Goal: Task Accomplishment & Management: Use online tool/utility

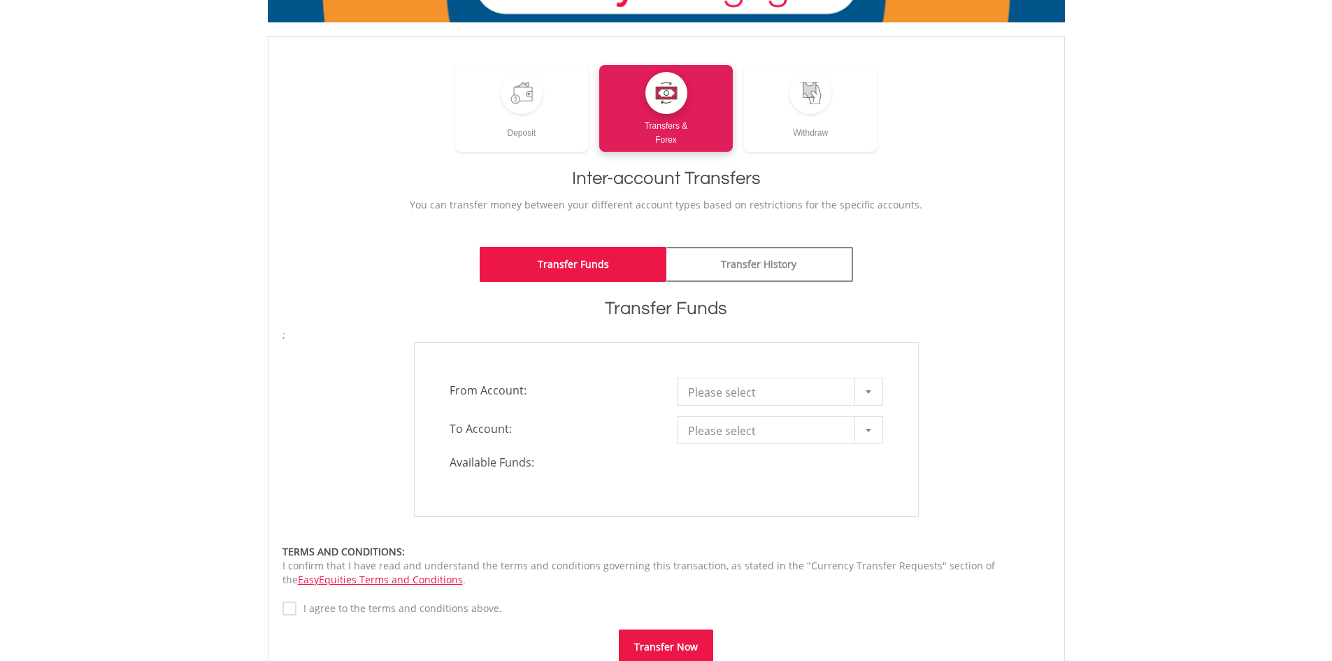
scroll to position [140, 0]
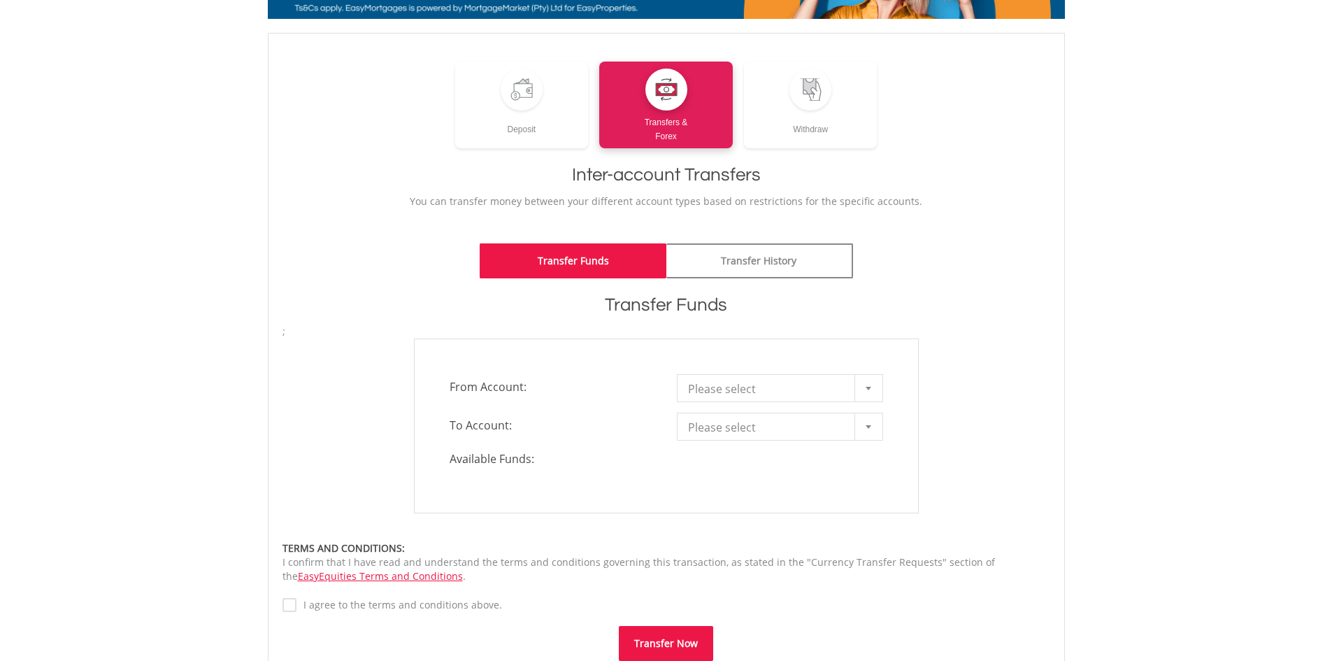
click at [727, 386] on span "Please select" at bounding box center [769, 389] width 163 height 28
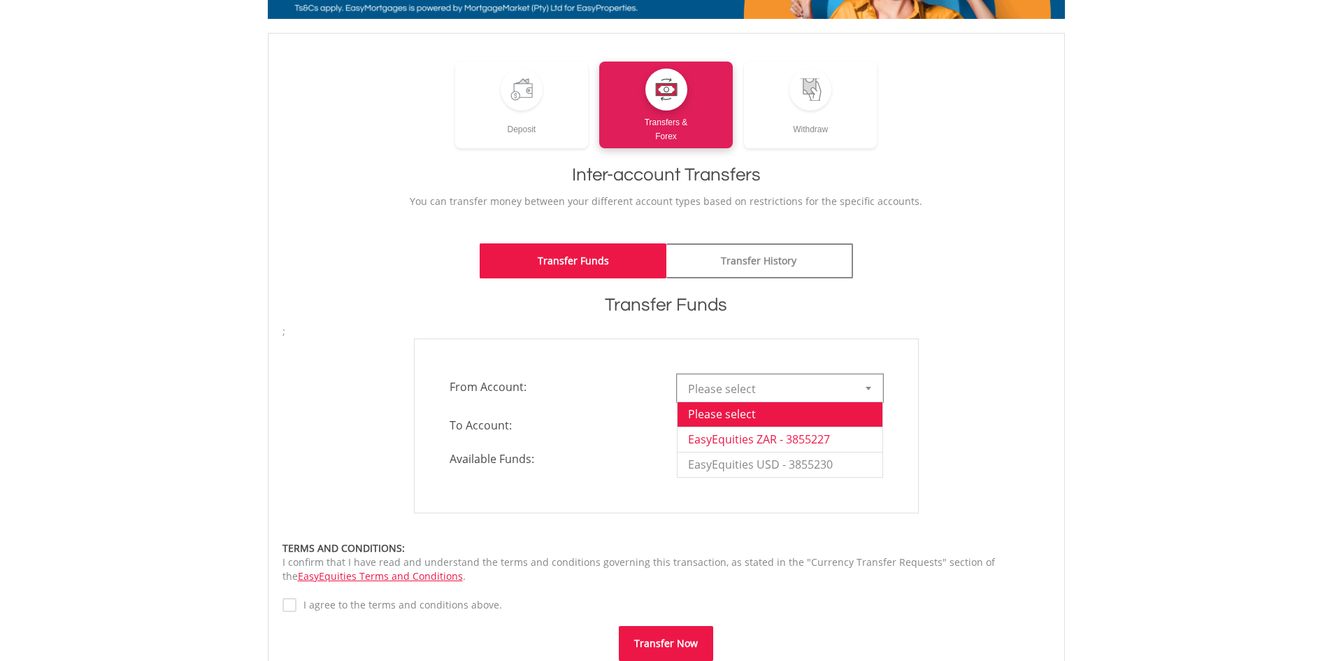
click at [738, 436] on li "EasyEquities ZAR - 3855227" at bounding box center [779, 438] width 205 height 25
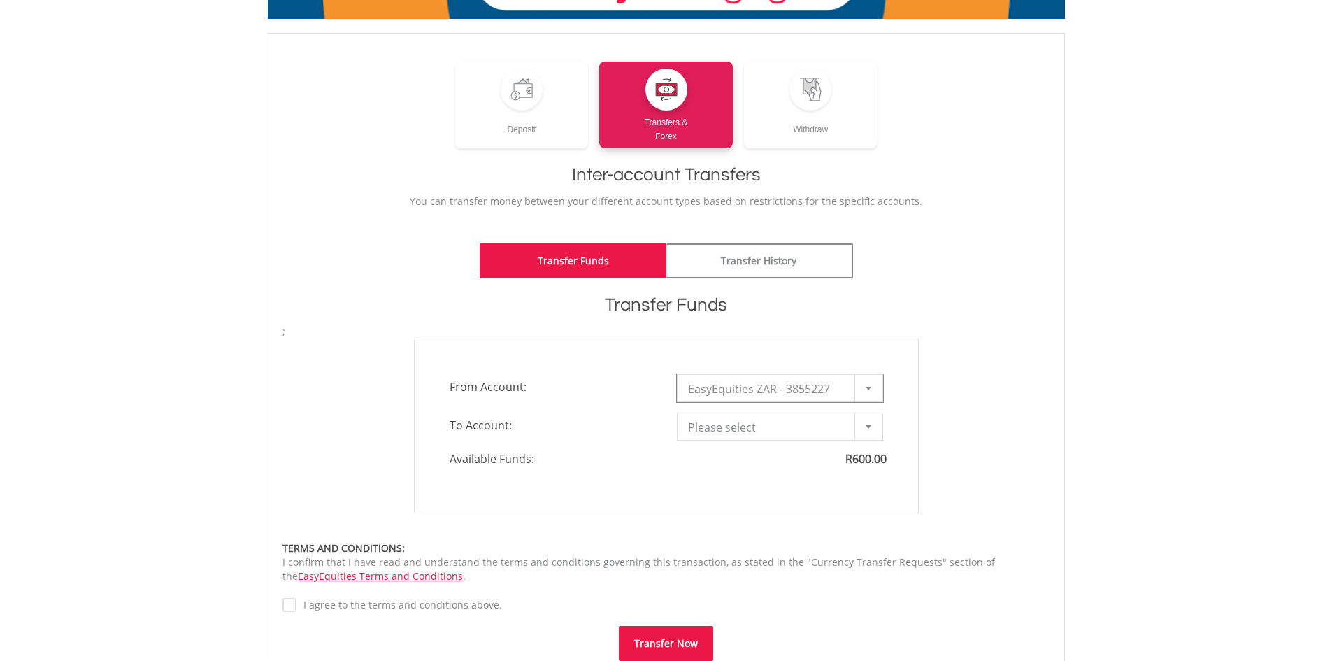
click at [736, 429] on span "Please select" at bounding box center [769, 427] width 163 height 28
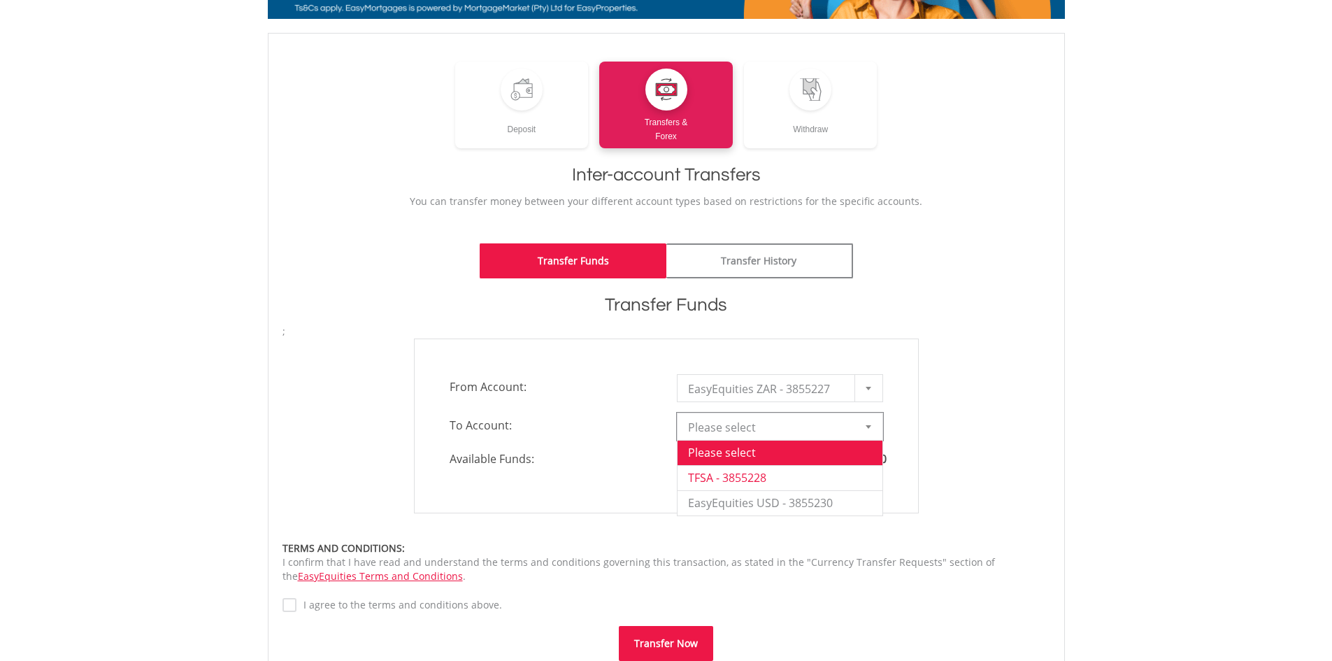
click at [712, 471] on li "TFSA - 3855228" at bounding box center [779, 477] width 205 height 25
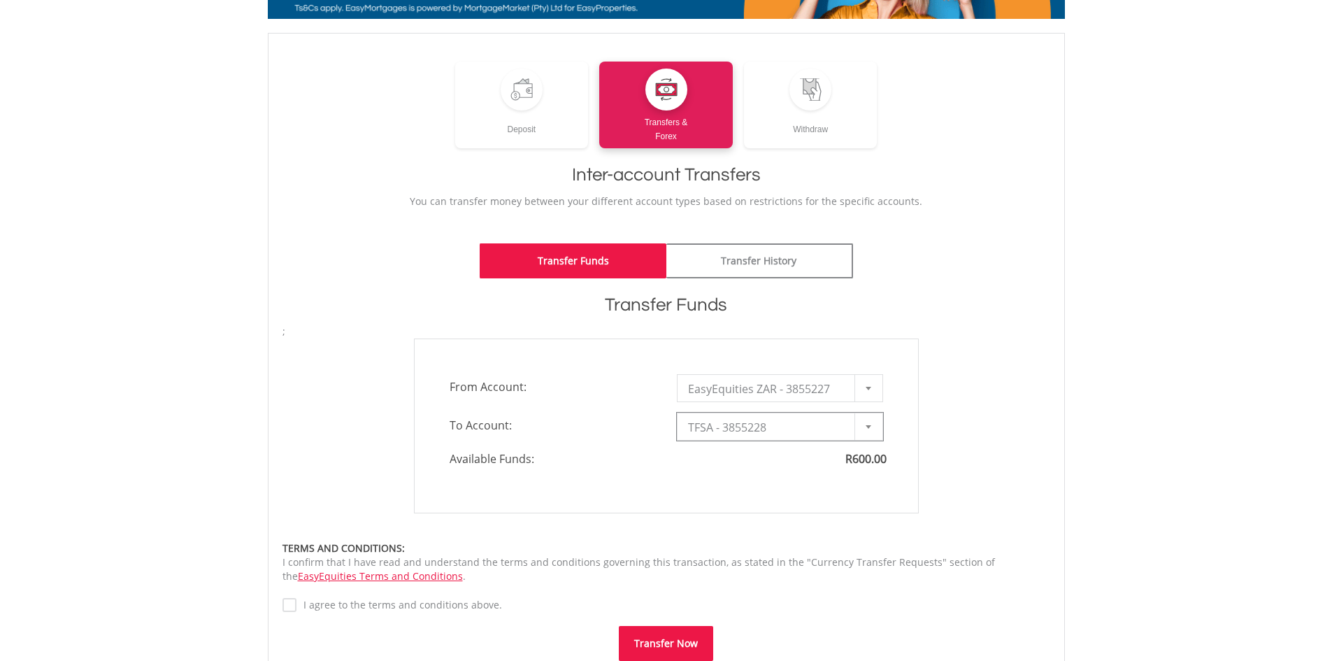
type input "*"
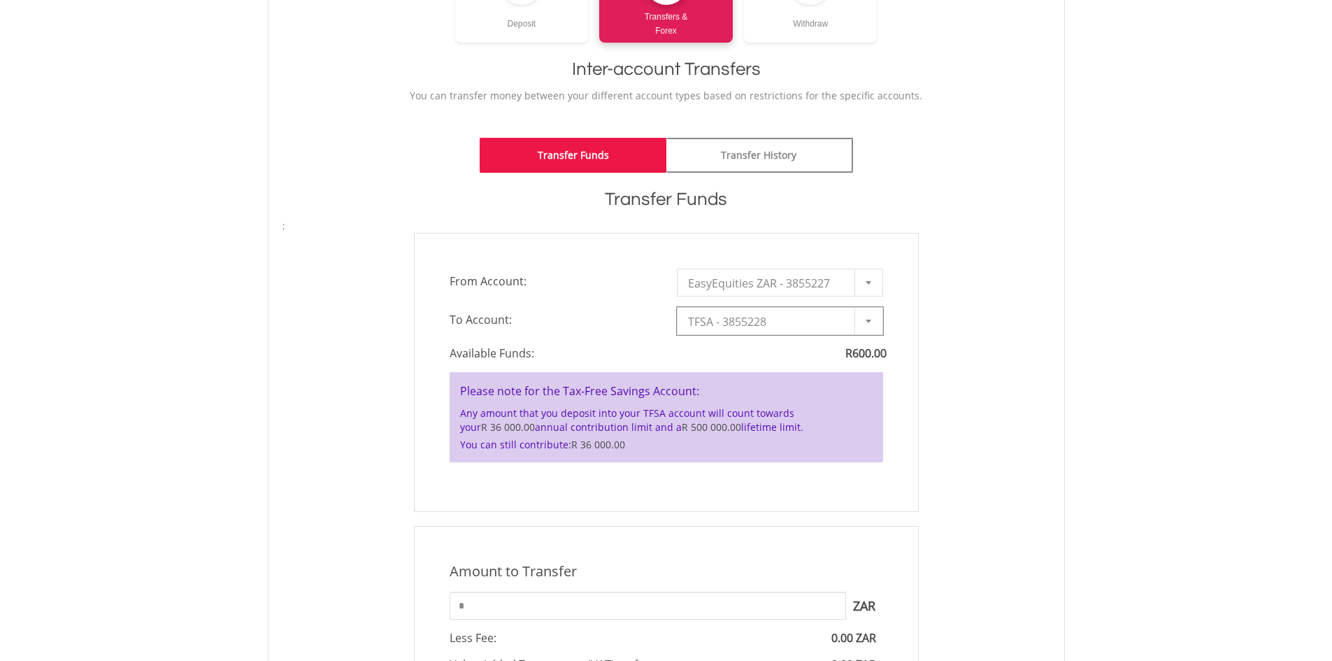
scroll to position [280, 0]
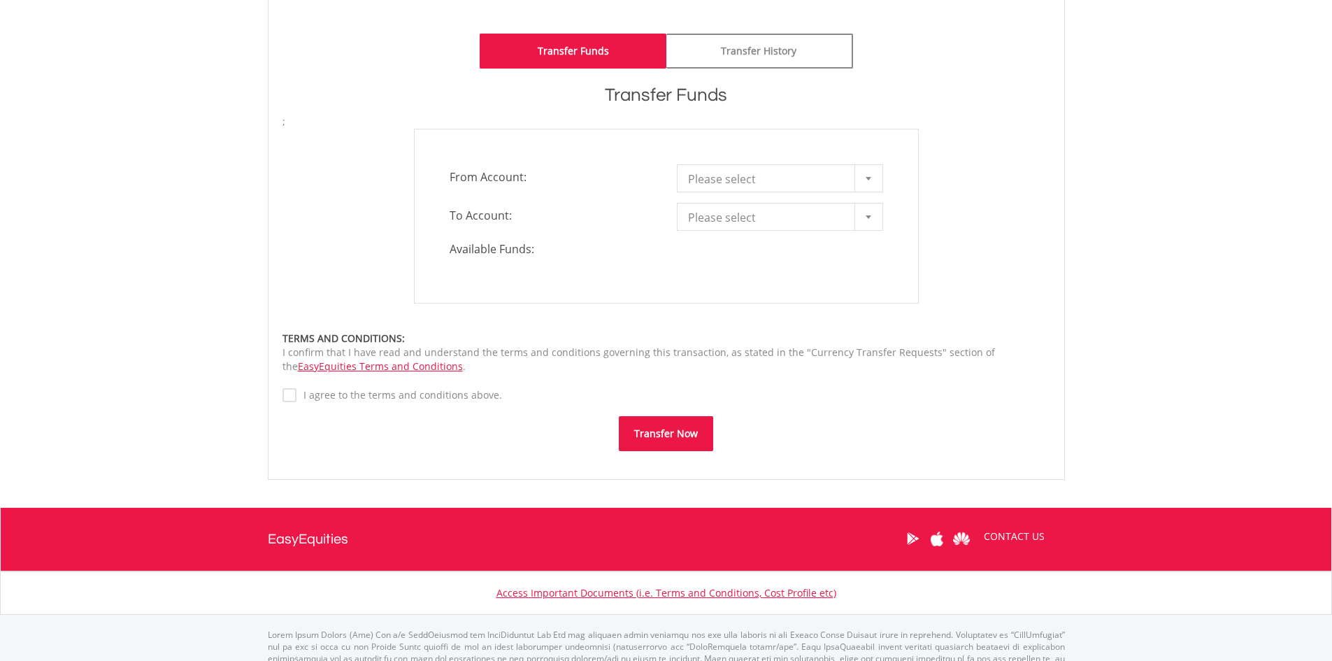
scroll to position [280, 0]
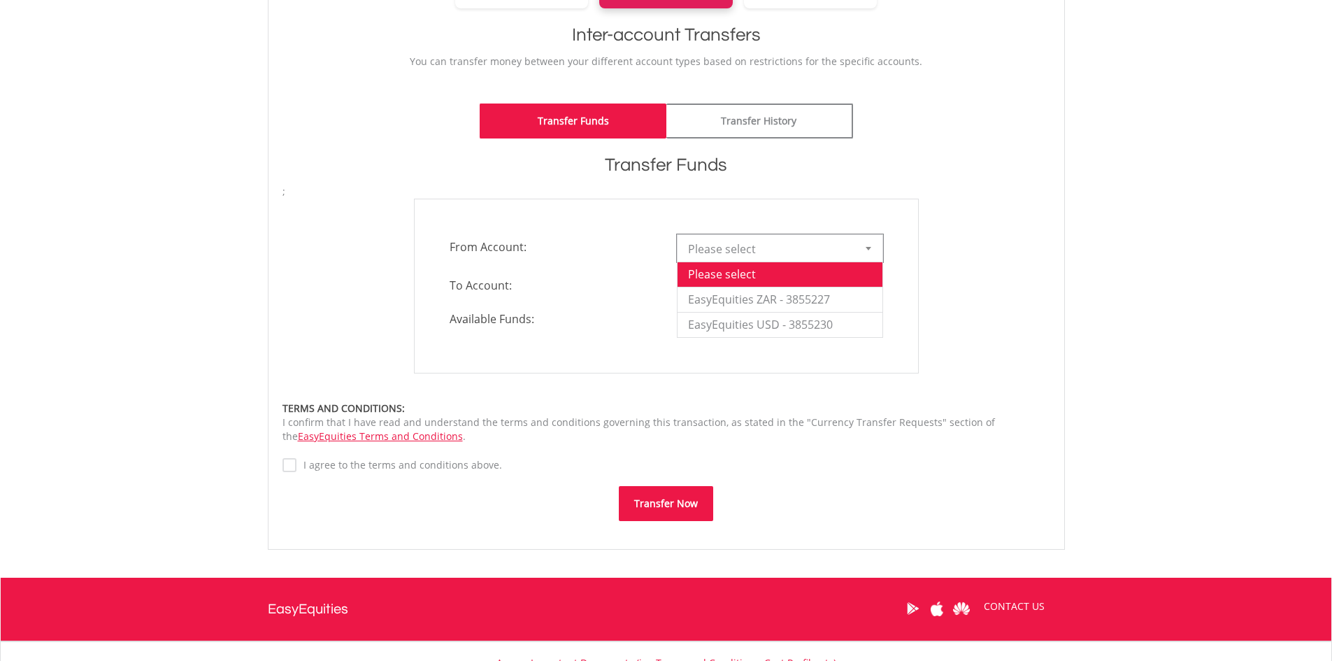
click at [742, 251] on span "Please select" at bounding box center [769, 249] width 163 height 28
click at [743, 303] on li "EasyEquities ZAR - 3855227" at bounding box center [779, 299] width 205 height 25
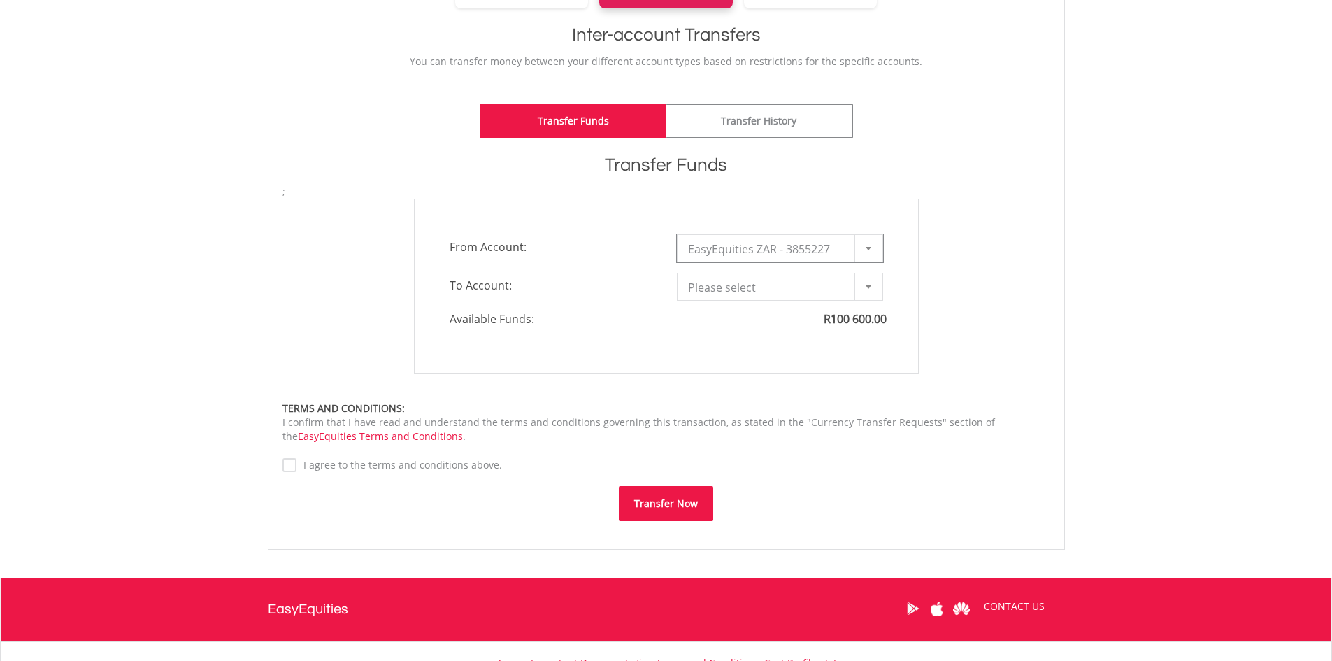
click at [728, 292] on span "Please select" at bounding box center [769, 287] width 163 height 28
click at [731, 332] on li "TFSA - 3855228" at bounding box center [779, 337] width 205 height 25
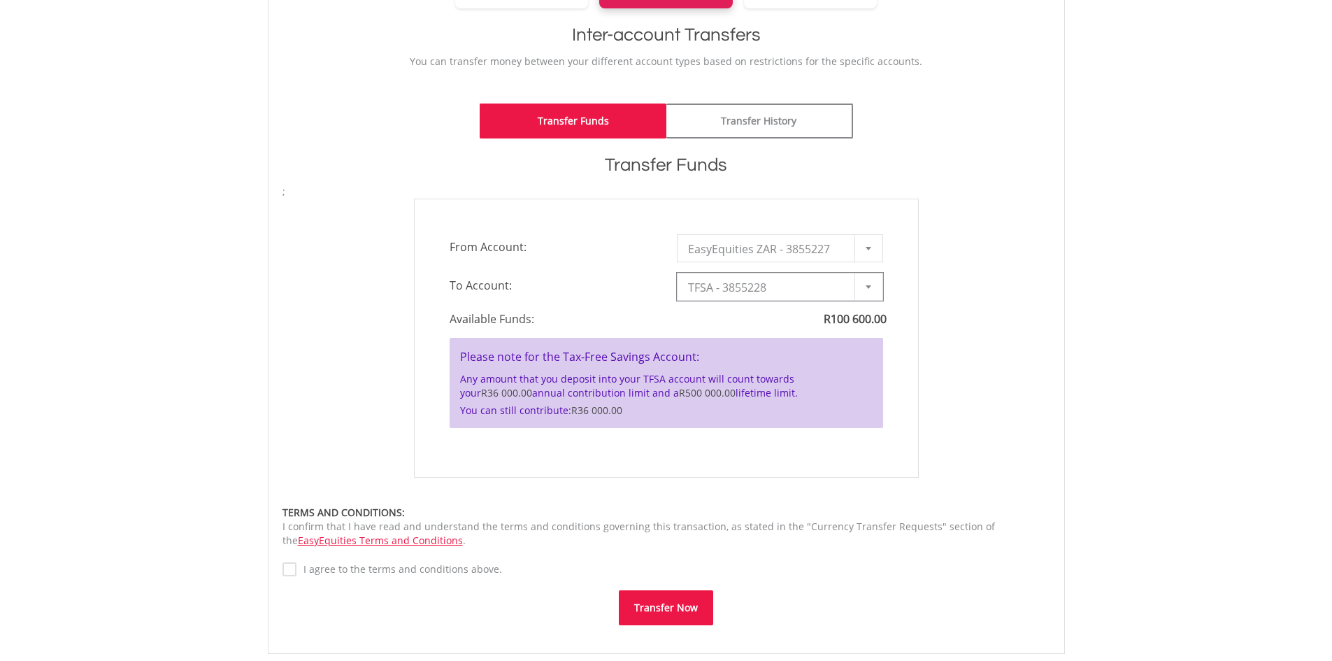
type input "*"
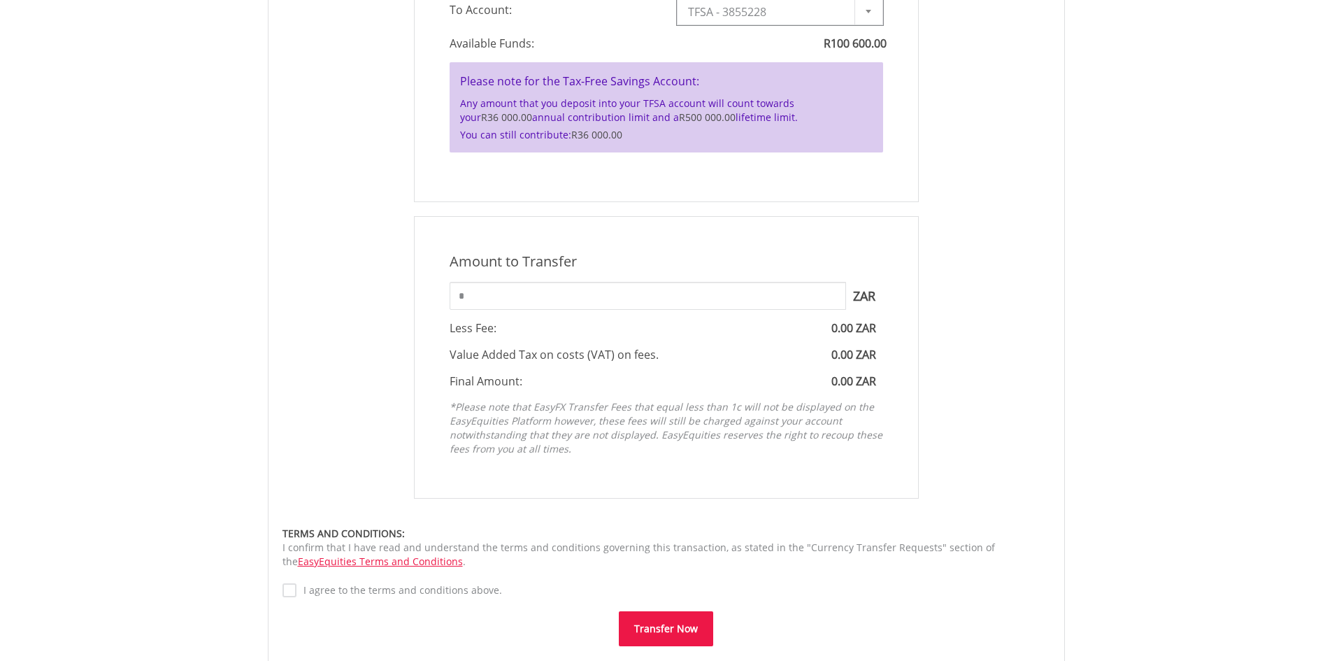
scroll to position [559, 0]
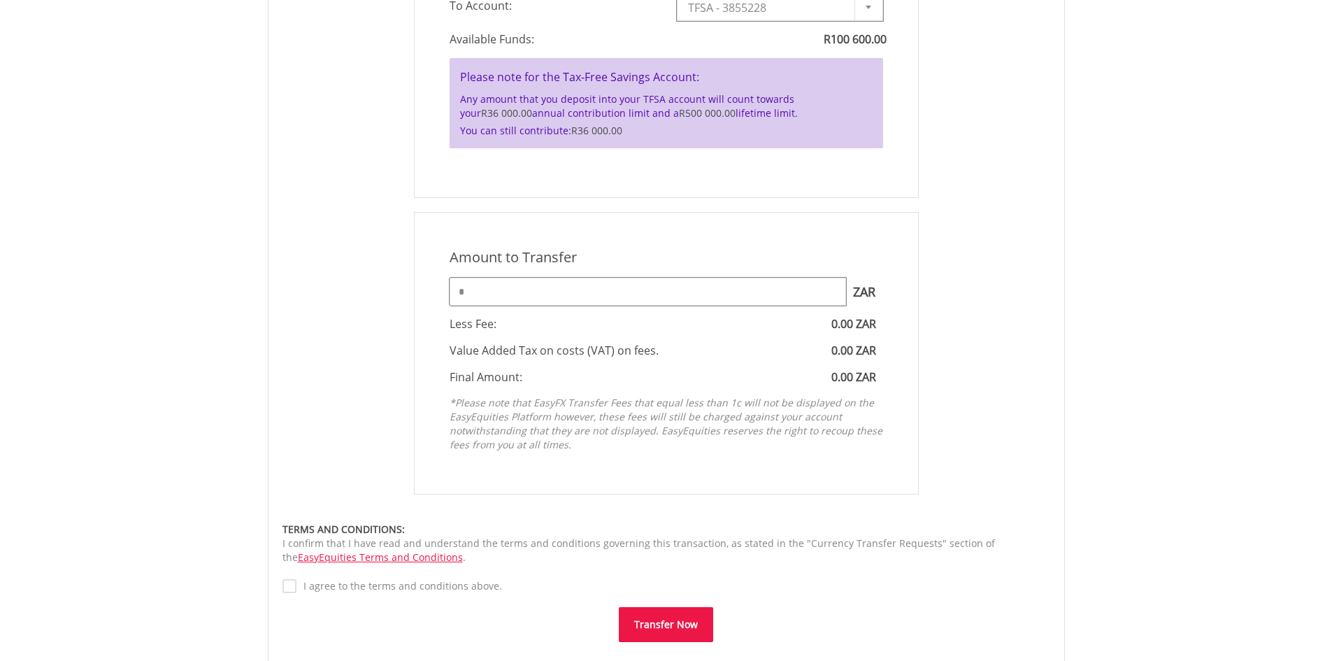
click at [541, 295] on input "*" at bounding box center [648, 292] width 396 height 28
type input "*****"
click at [1018, 263] on div "Amount to Transfer 1 ZAR = 1.0000 ZAR ***** ZAR You can transfer funds into you…" at bounding box center [666, 353] width 789 height 282
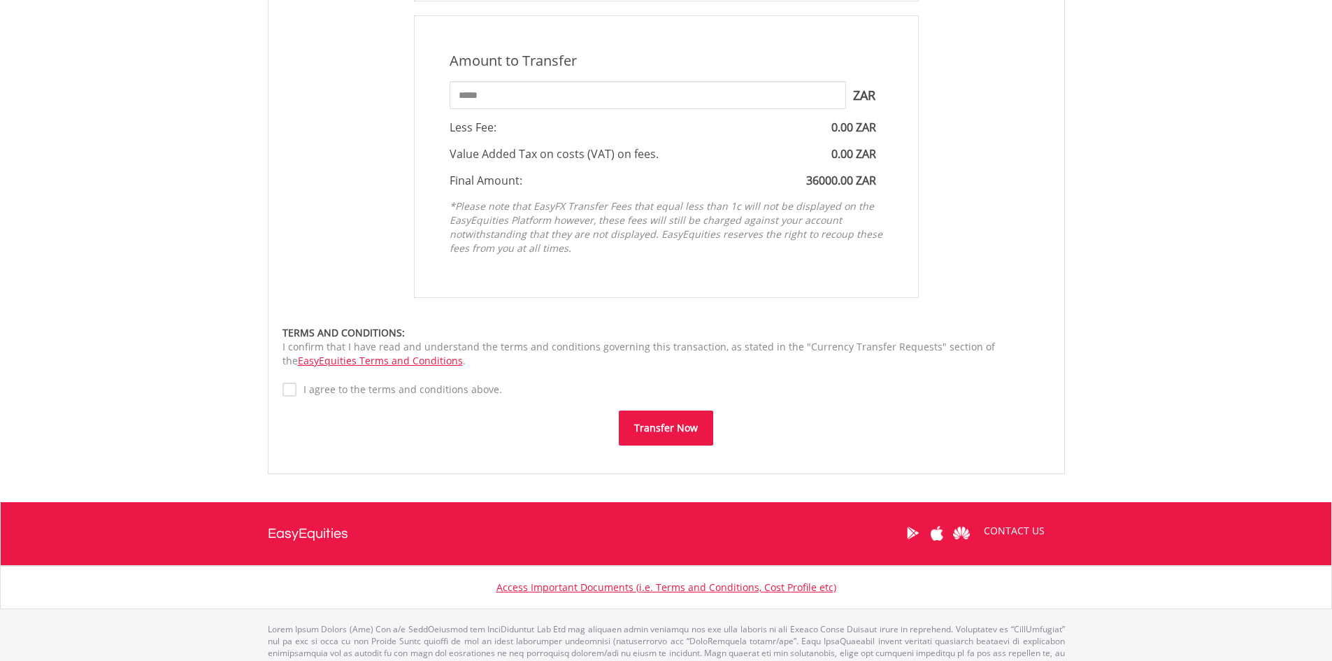
scroll to position [769, 0]
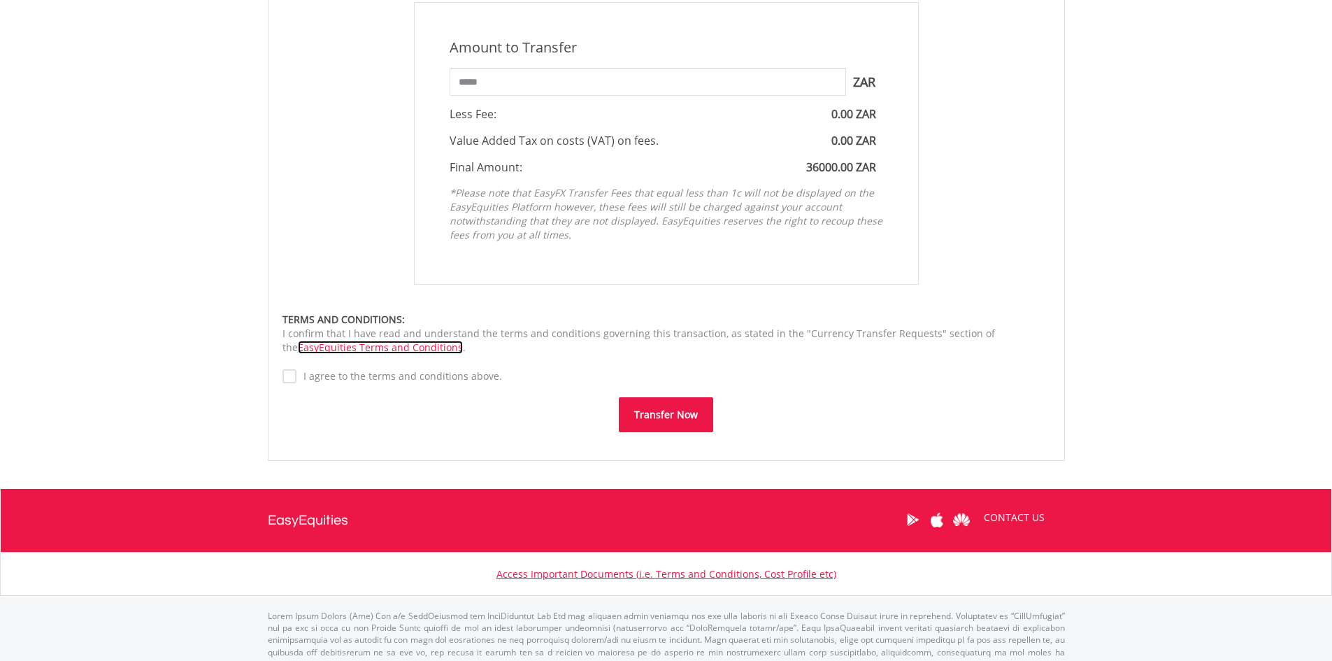
click at [463, 340] on link "EasyEquities Terms and Conditions" at bounding box center [380, 346] width 165 height 13
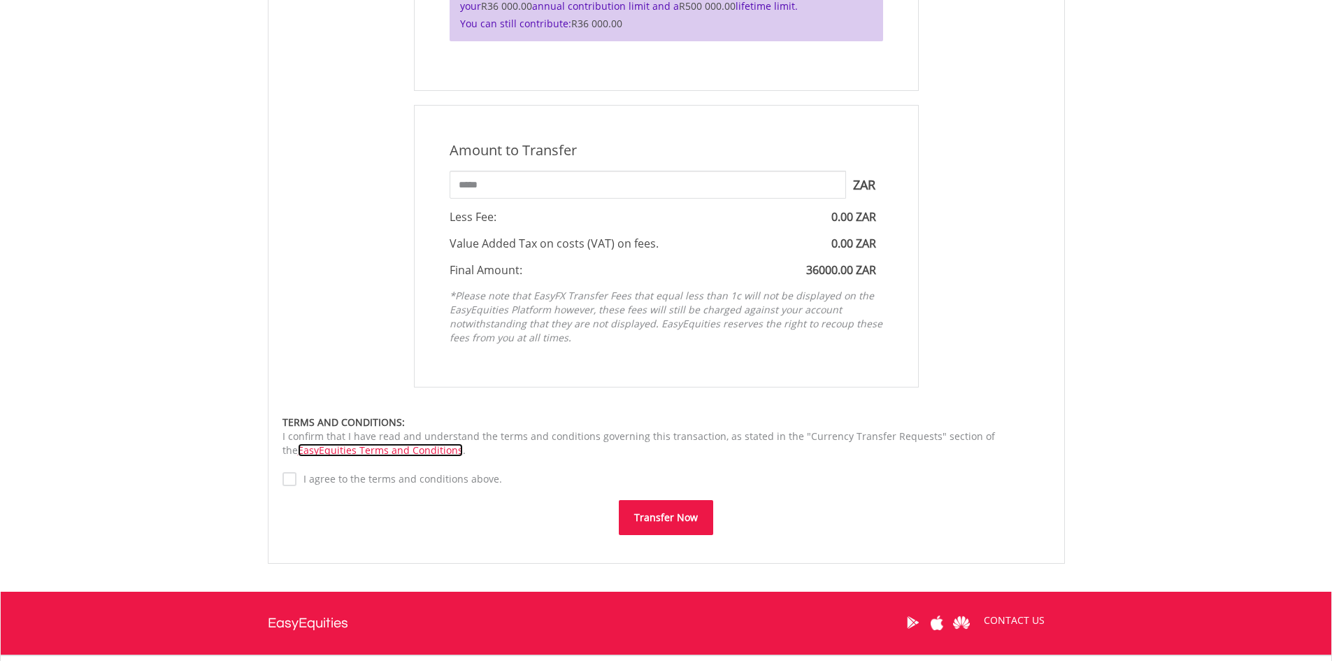
scroll to position [699, 0]
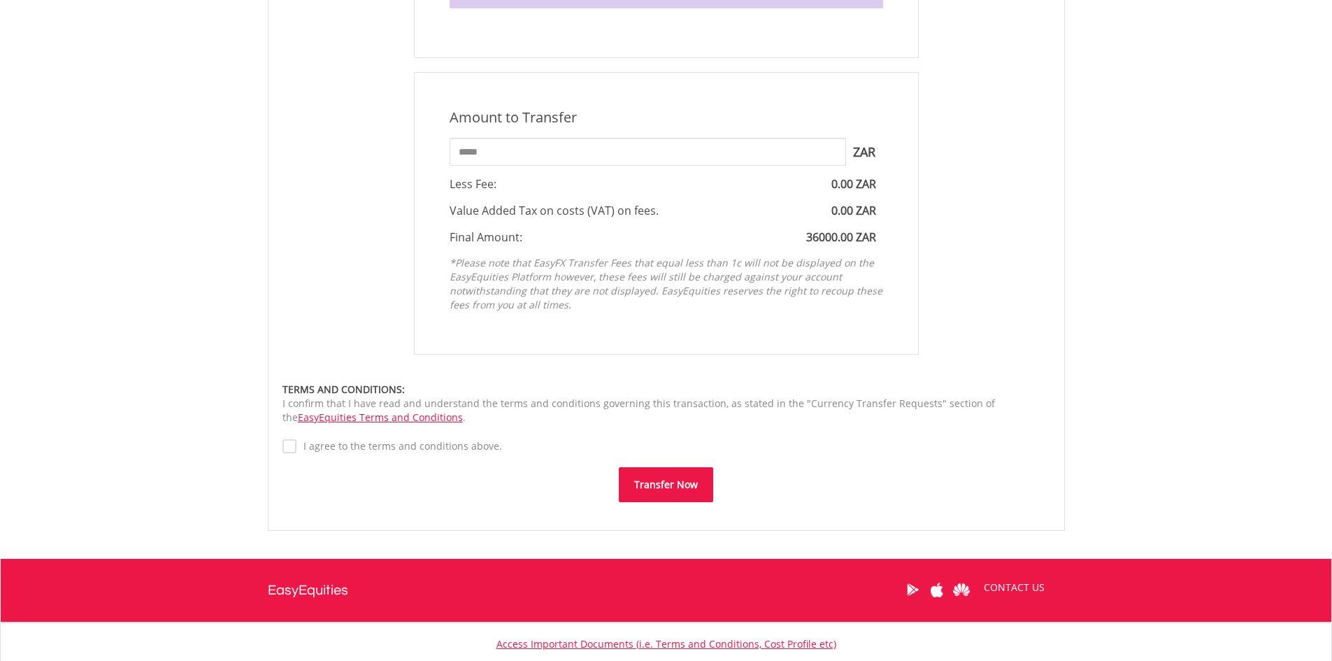
click at [671, 485] on button "Transfer Now" at bounding box center [666, 484] width 94 height 35
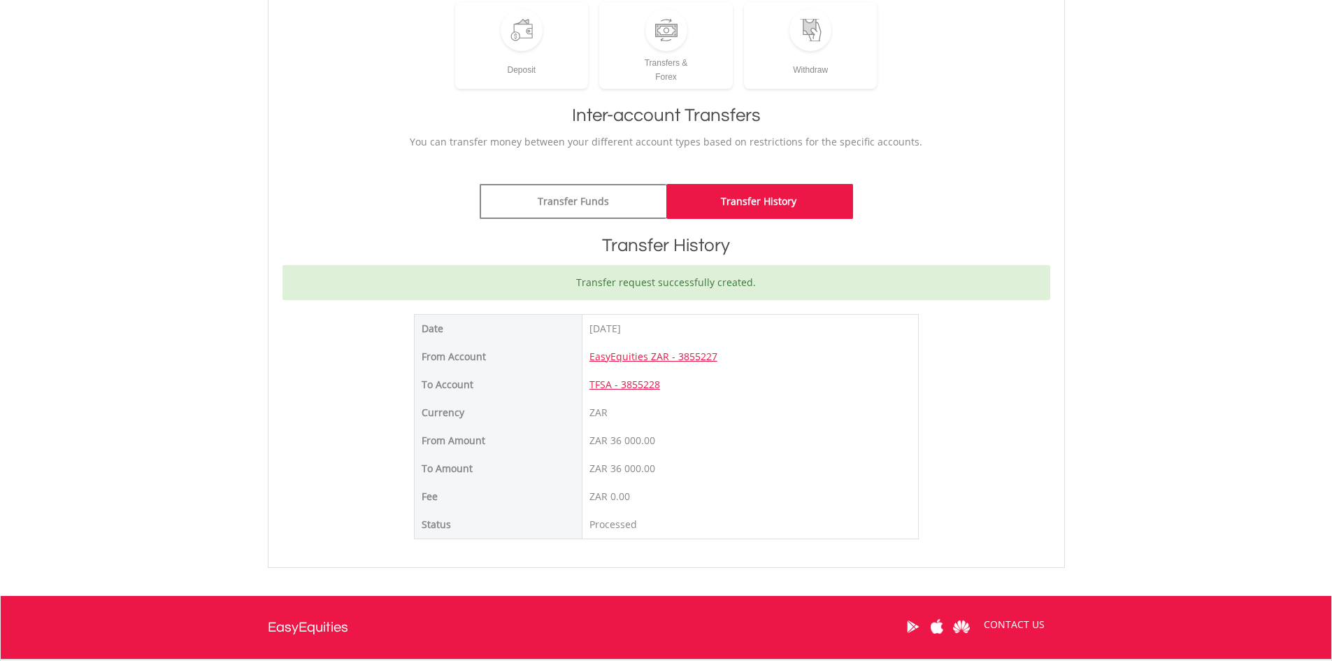
scroll to position [210, 0]
